Goal: Transaction & Acquisition: Book appointment/travel/reservation

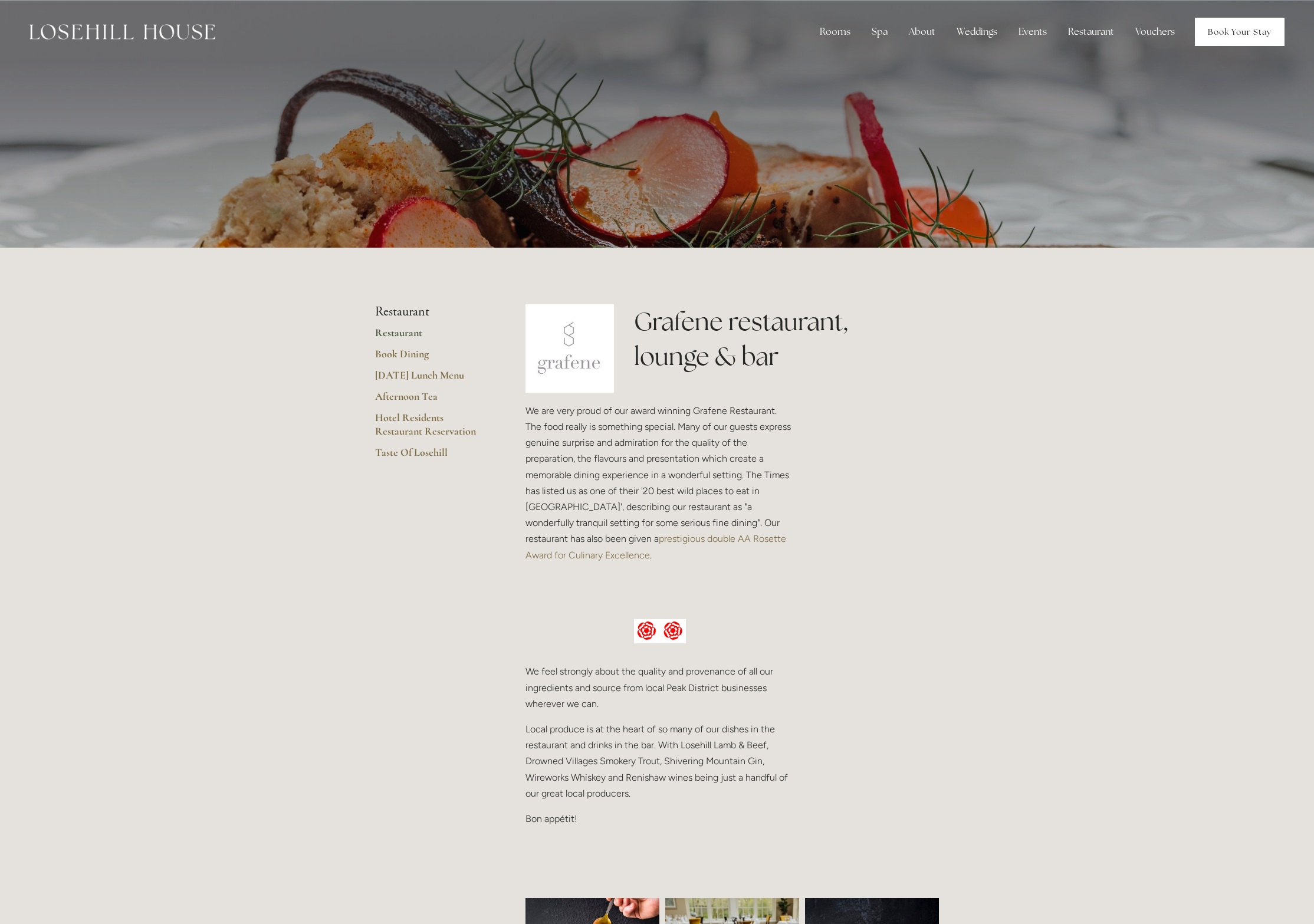
click at [1242, 28] on link "Book Your Stay" at bounding box center [1240, 31] width 89 height 28
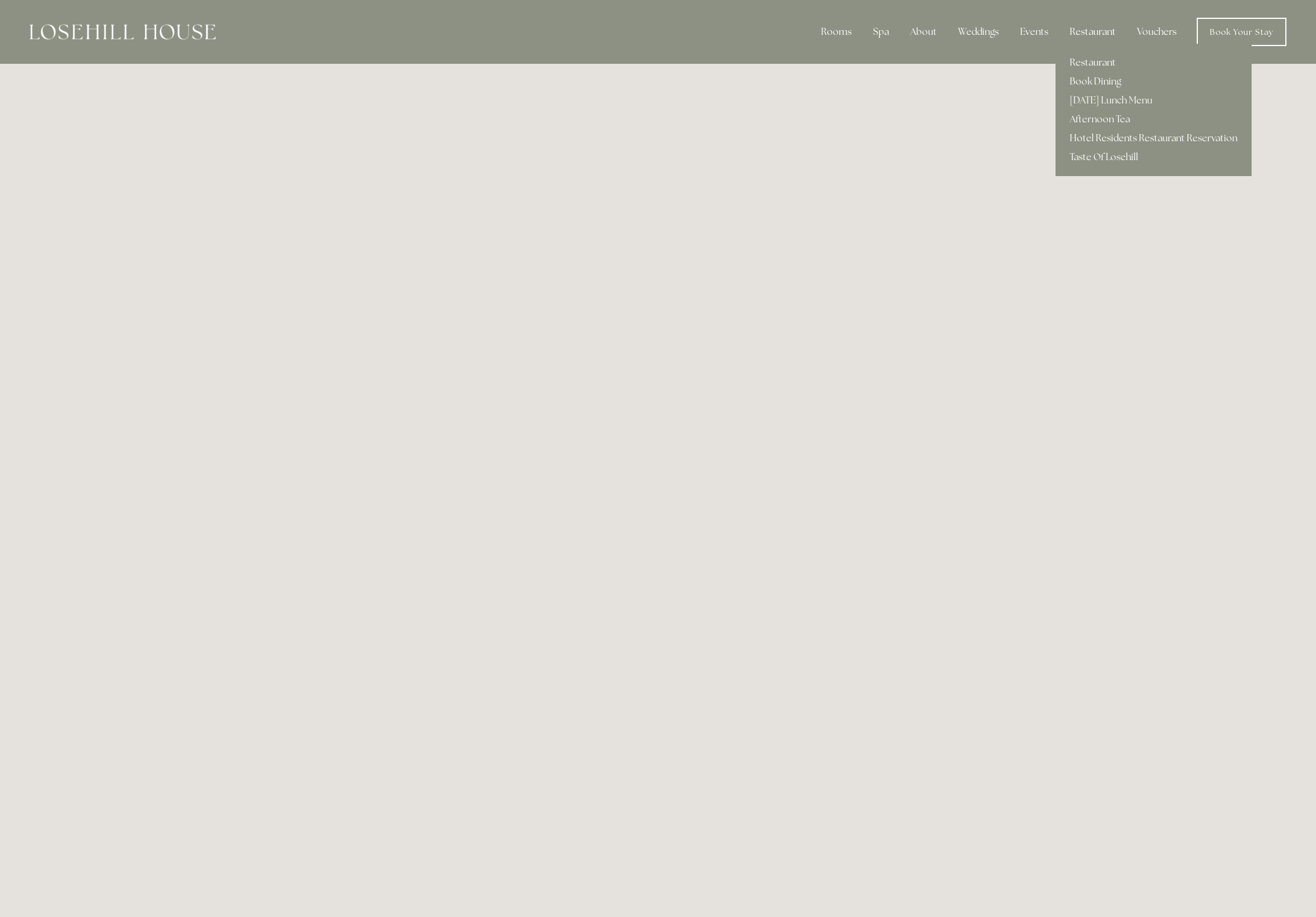
click at [1098, 30] on div "Restaurant" at bounding box center [1093, 31] width 65 height 23
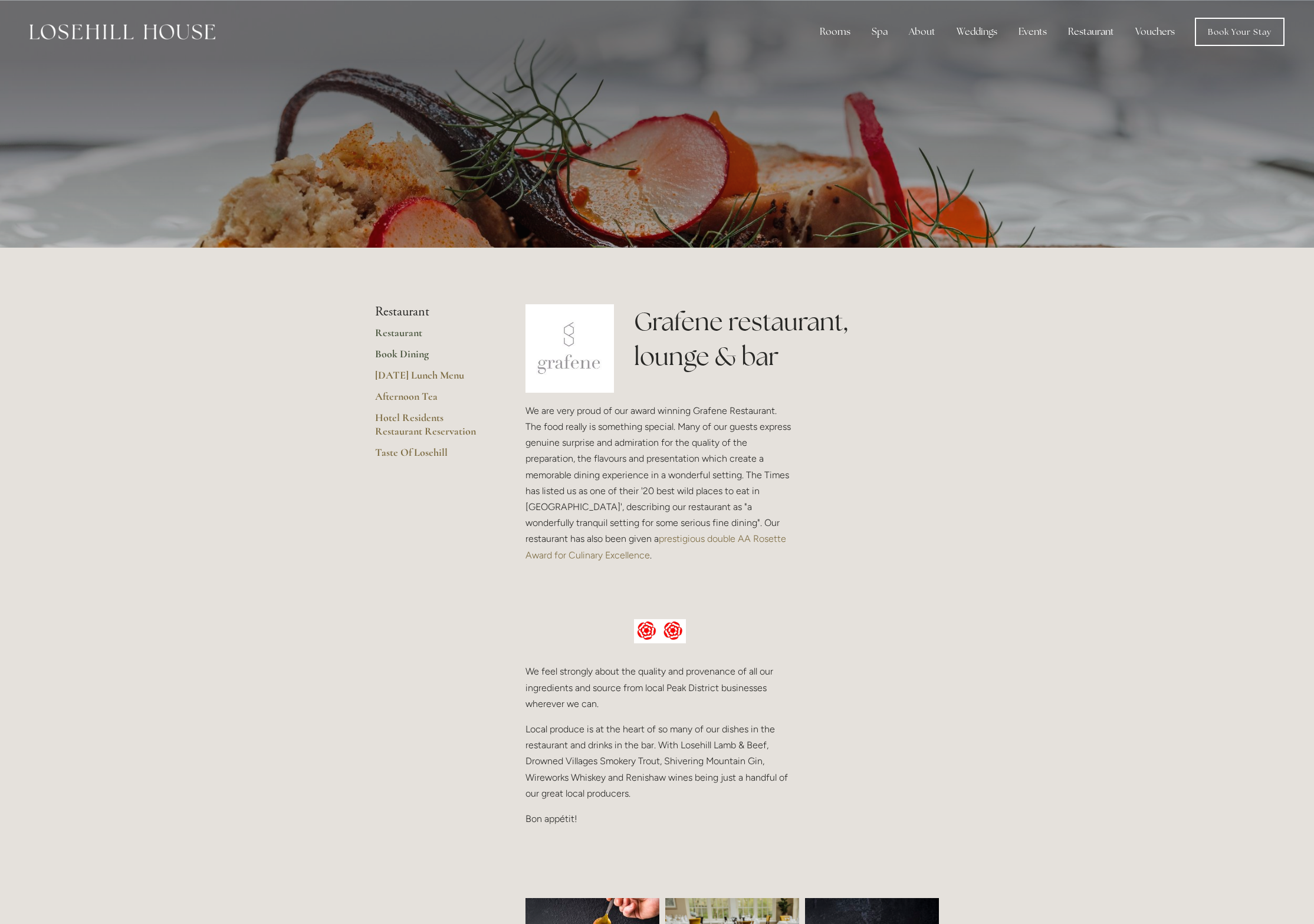
click at [406, 355] on link "Book Dining" at bounding box center [432, 358] width 113 height 21
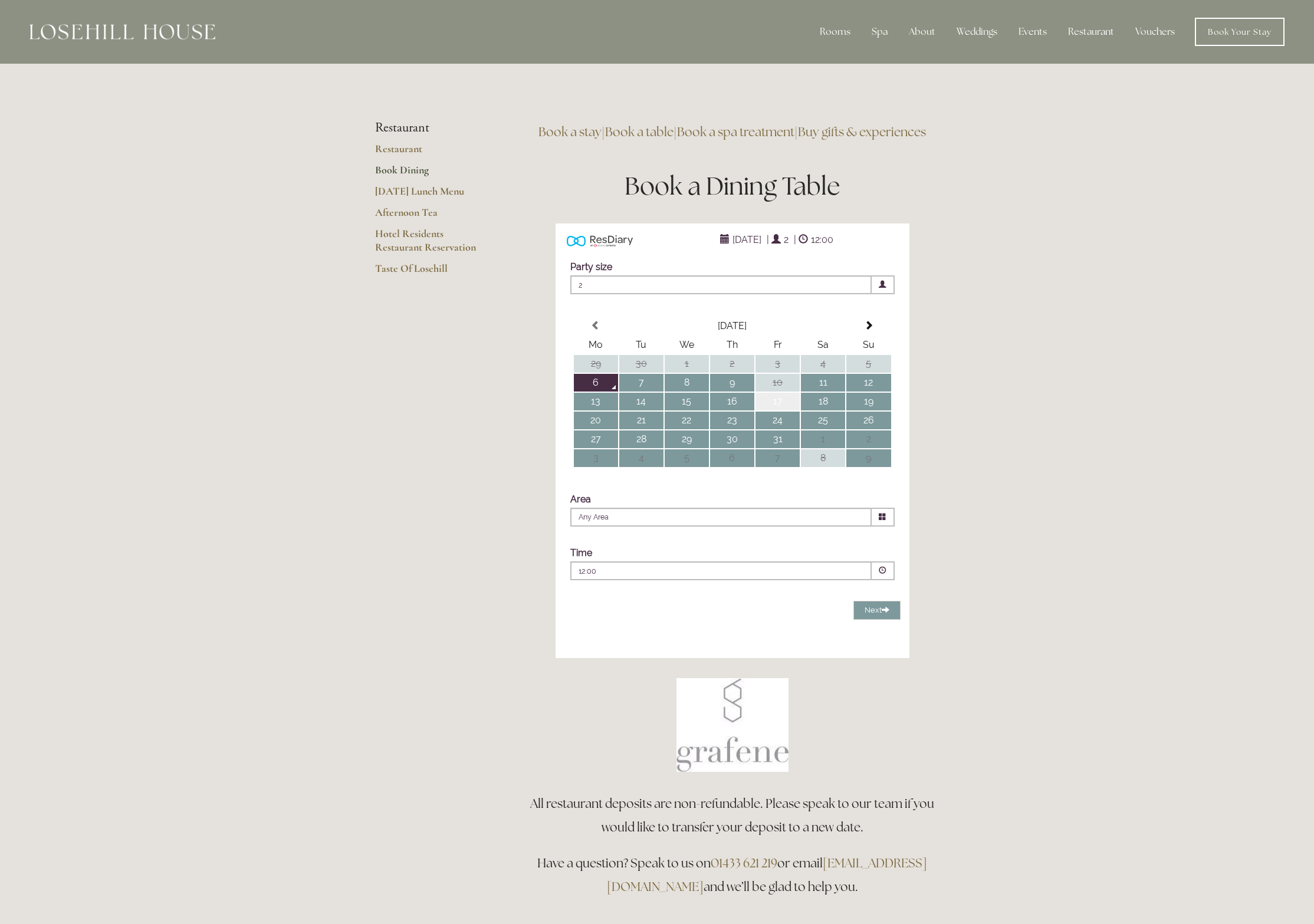
click at [779, 410] on td "17" at bounding box center [778, 401] width 44 height 17
click at [698, 300] on div "Party size Adults 2 1 2 3 4 5 6" at bounding box center [732, 277] width 336 height 45
click at [699, 294] on span "2" at bounding box center [721, 284] width 301 height 19
click at [604, 383] on li "6" at bounding box center [728, 376] width 314 height 15
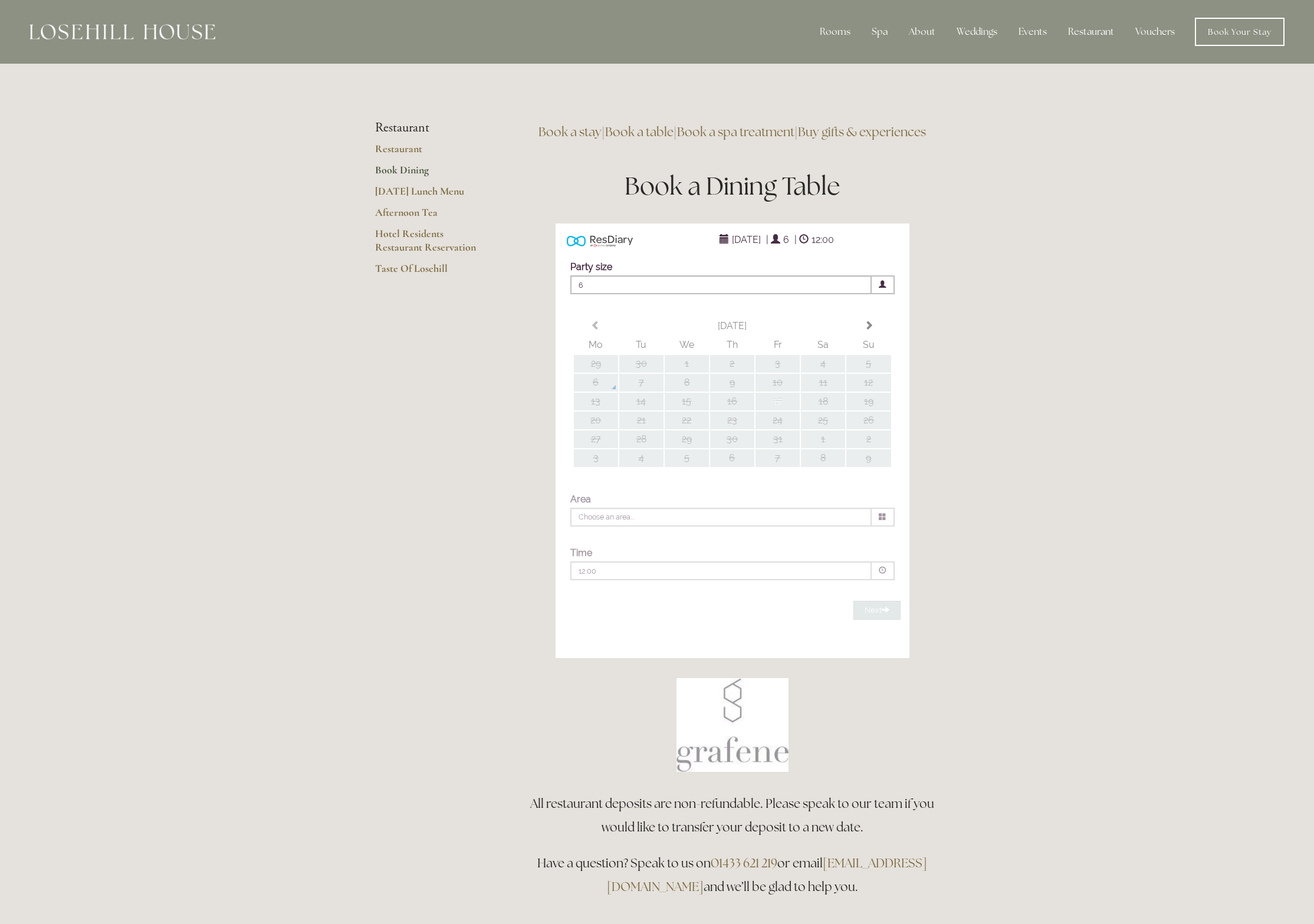
type input "Any Area"
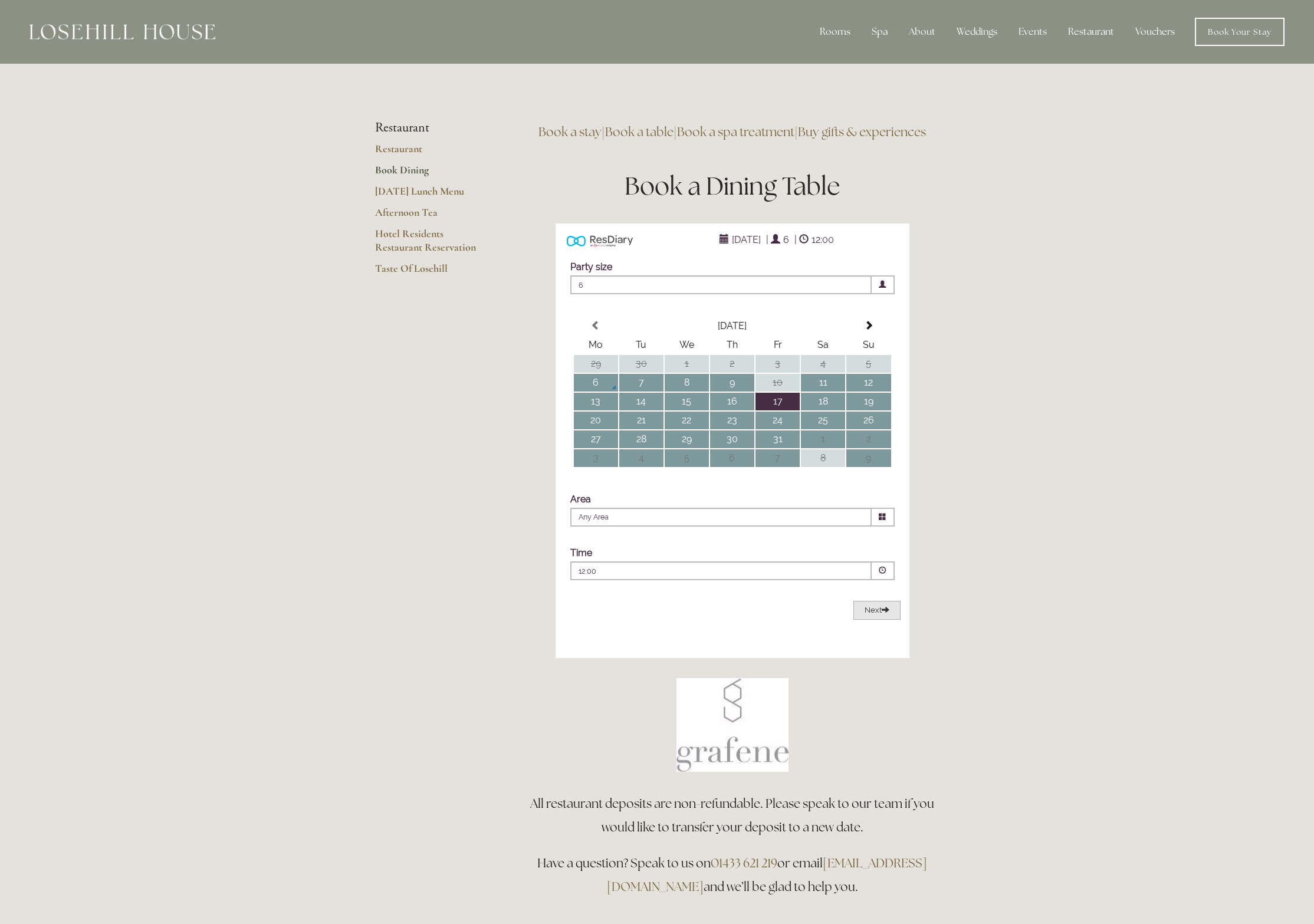
click at [871, 614] on span "Next" at bounding box center [876, 610] width 25 height 9
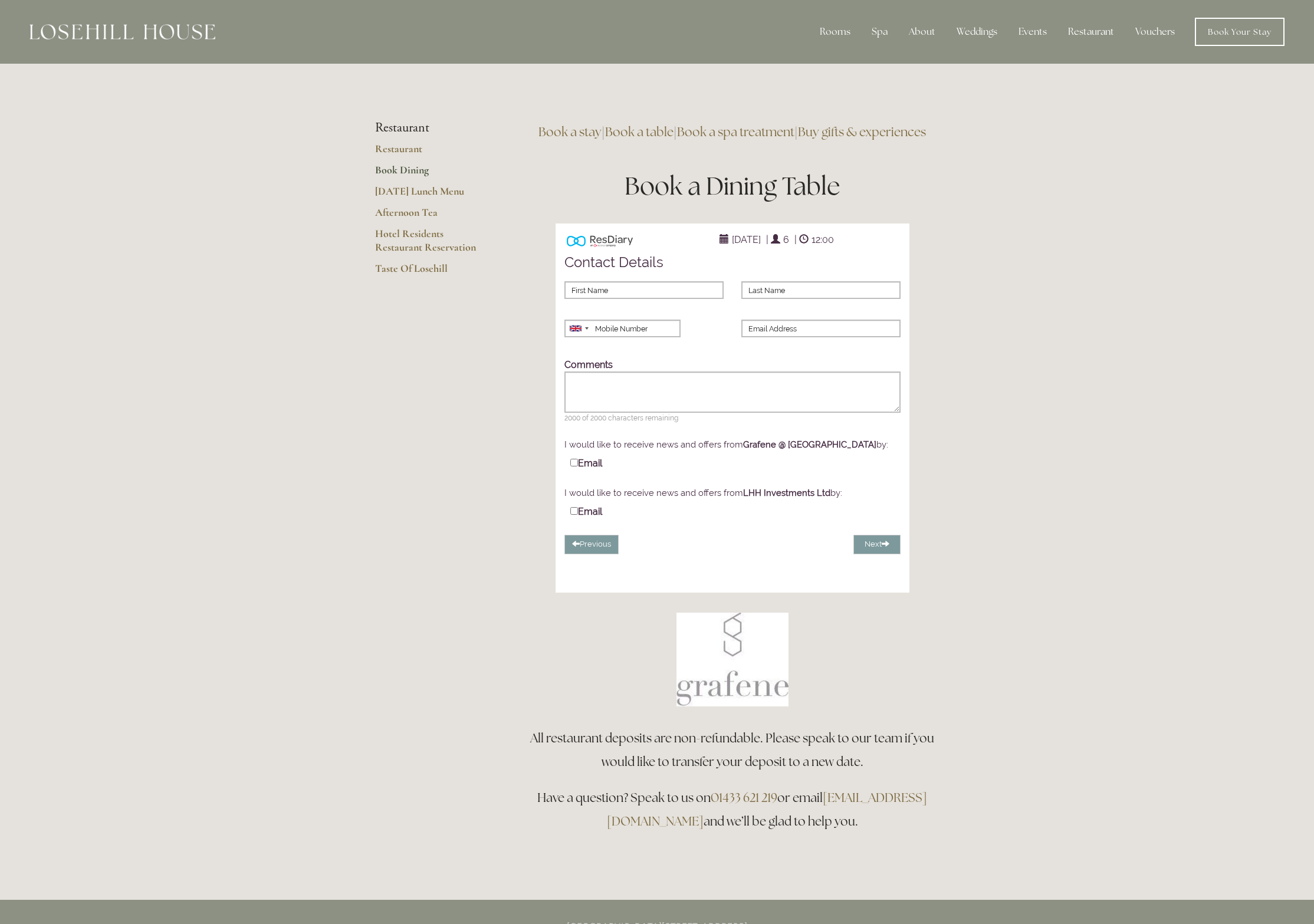
click at [620, 554] on div "Previous Next" at bounding box center [733, 544] width 354 height 19
click at [607, 554] on button "Previous" at bounding box center [591, 544] width 54 height 19
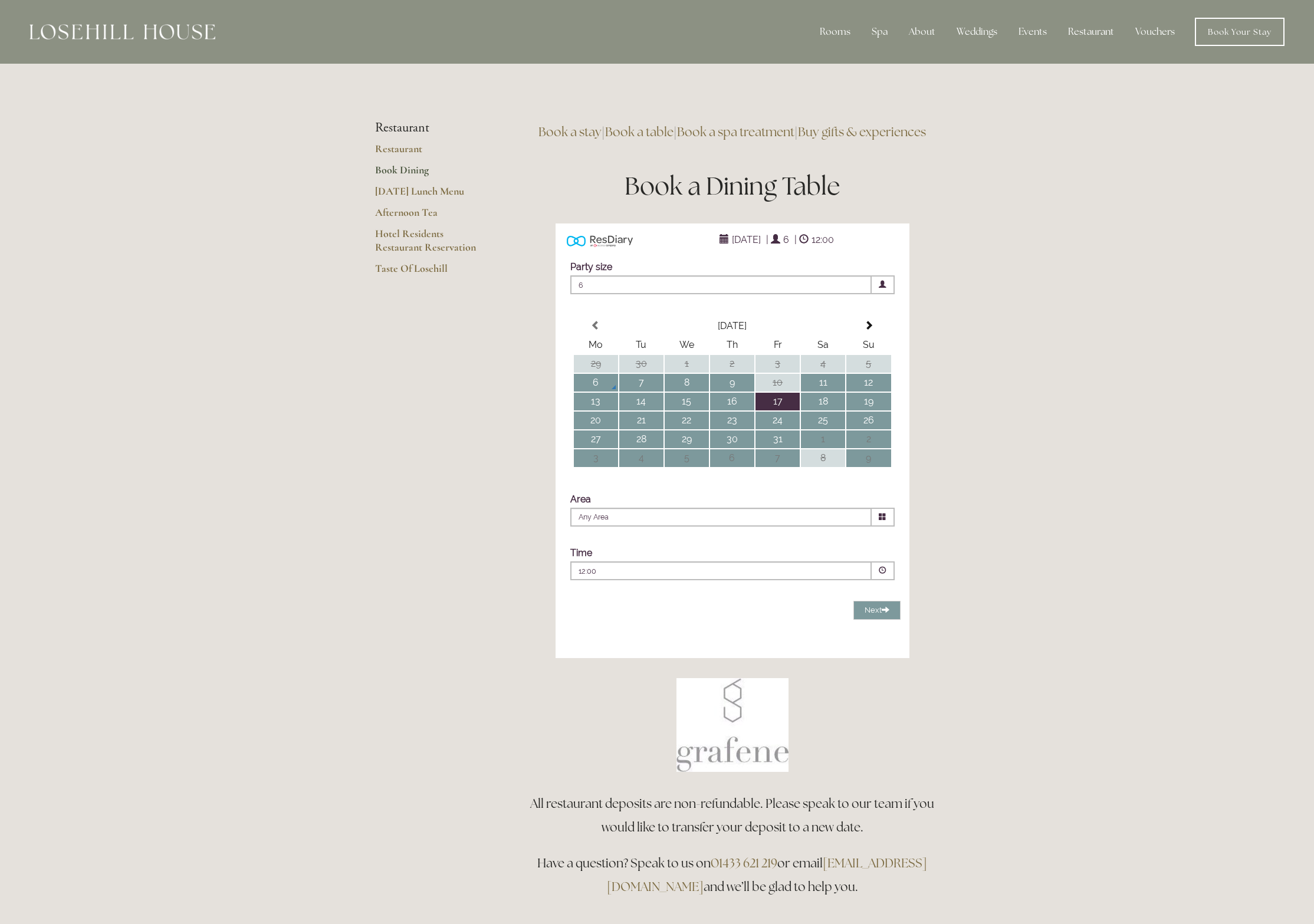
click at [717, 576] on div "Time Please pick a time 12:00 Combined Shape Join Standby List Cream Tea 10:30 …" at bounding box center [732, 563] width 336 height 45
click at [713, 580] on div "12:00 Combined Shape Join Standby List" at bounding box center [721, 570] width 301 height 19
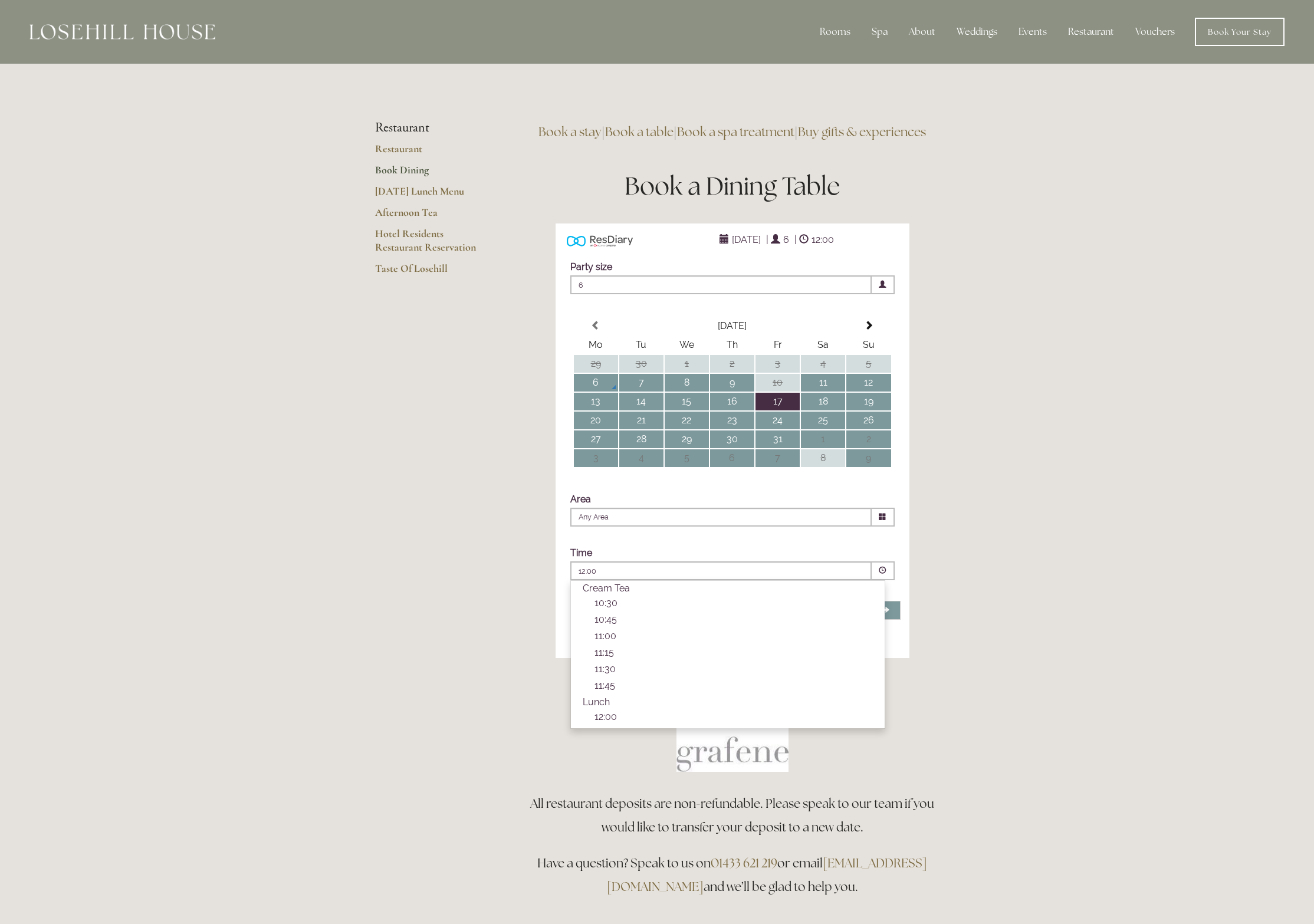
click at [711, 577] on p "12:00" at bounding box center [686, 571] width 214 height 11
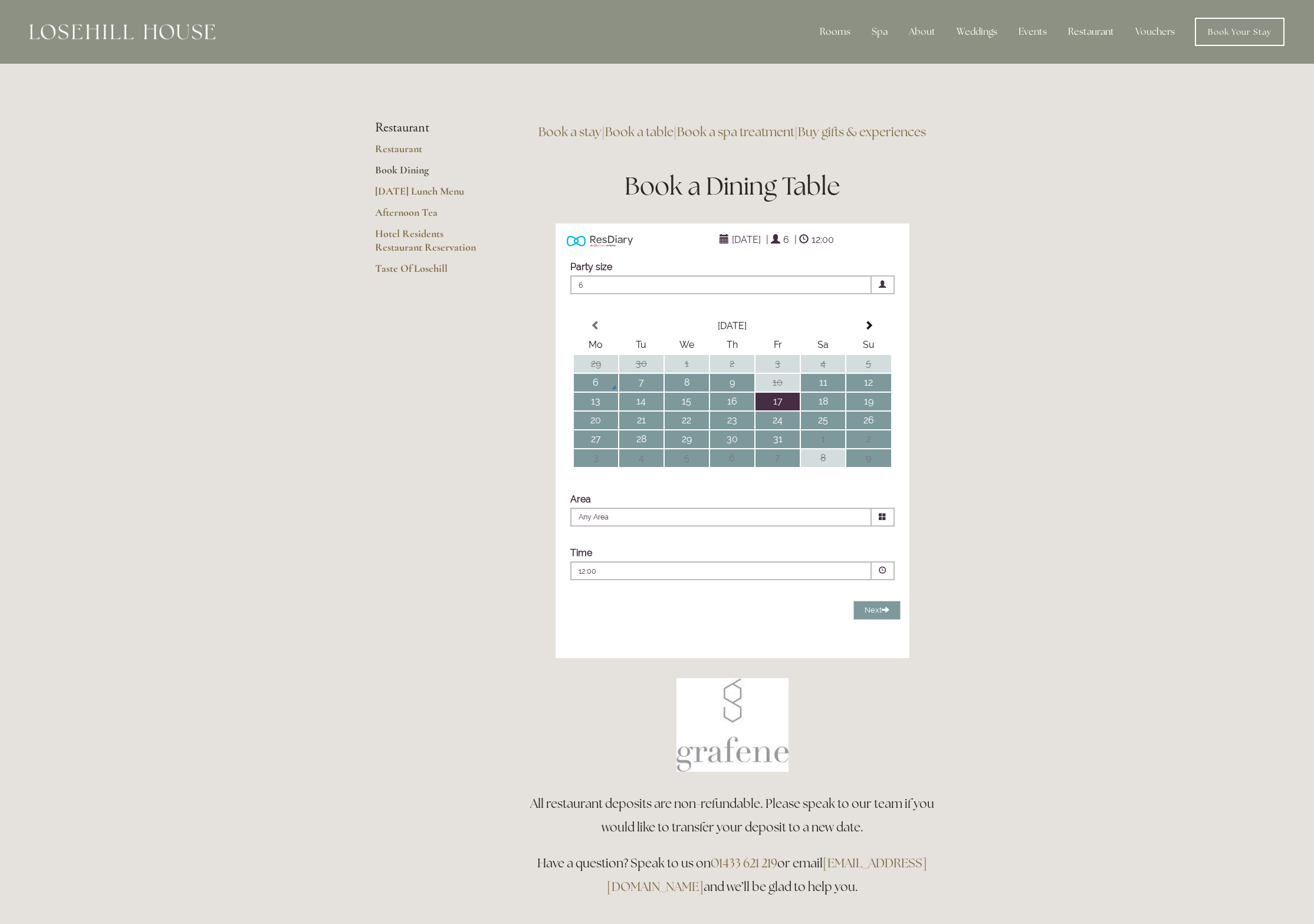
click at [711, 577] on p "12:00" at bounding box center [686, 571] width 214 height 11
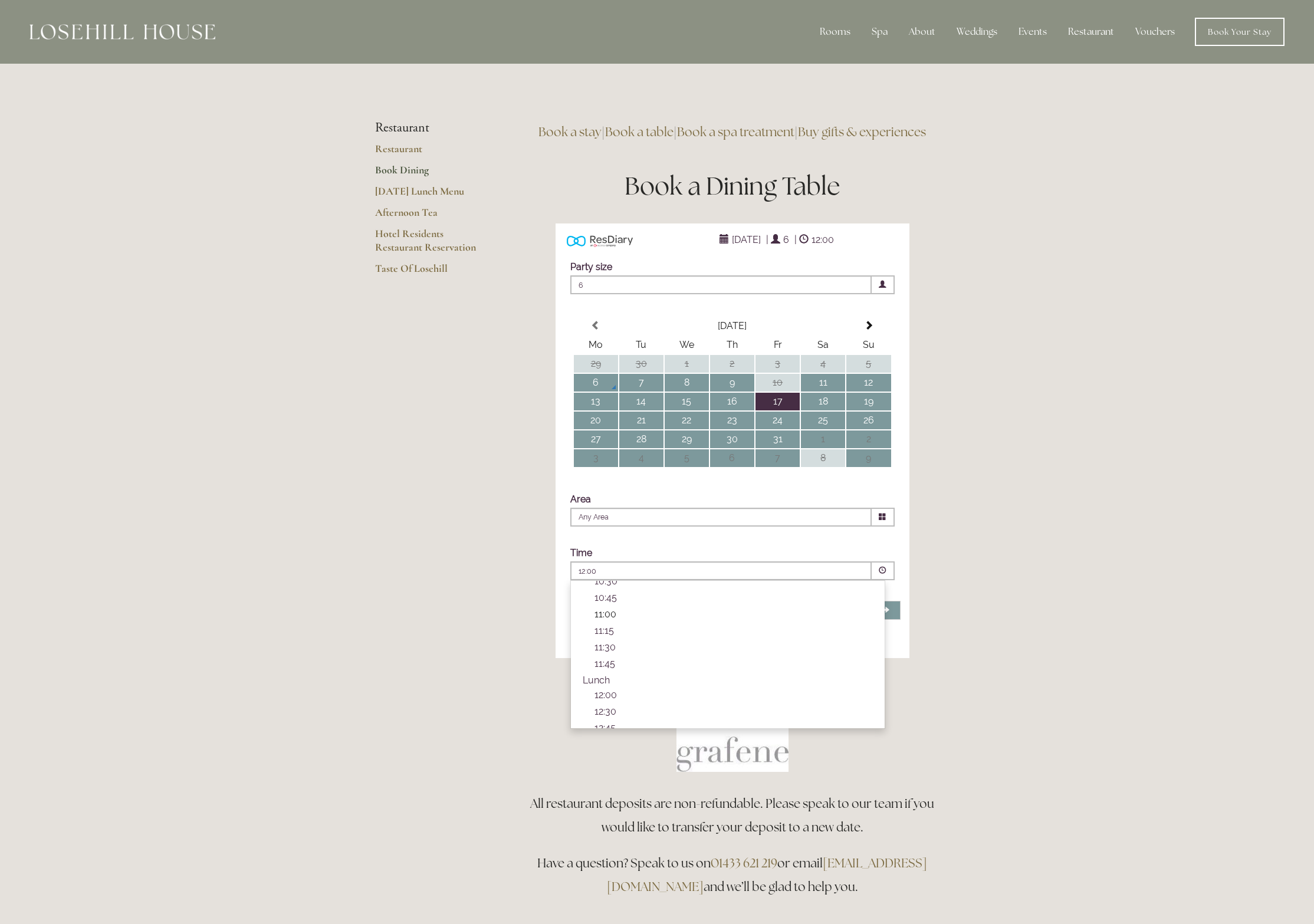
scroll to position [29, 0]
click at [1094, 568] on div "Rooms Rooms Your Stay Book a stay Offers Spa" at bounding box center [657, 829] width 1314 height 1658
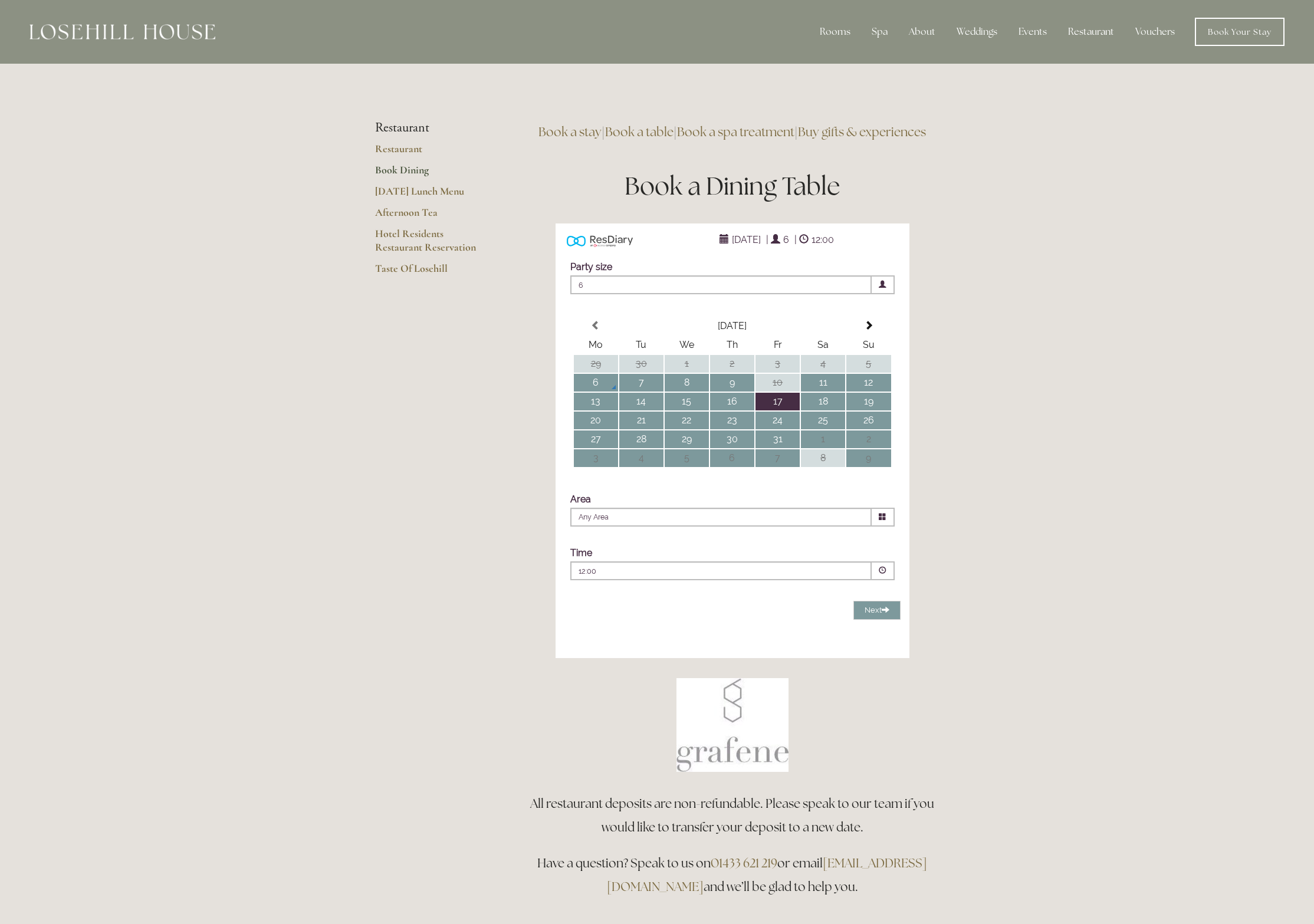
click at [1012, 490] on div "Rooms Rooms Your Stay Book a stay Offers Spa" at bounding box center [657, 829] width 1314 height 1658
